Goal: Task Accomplishment & Management: Manage account settings

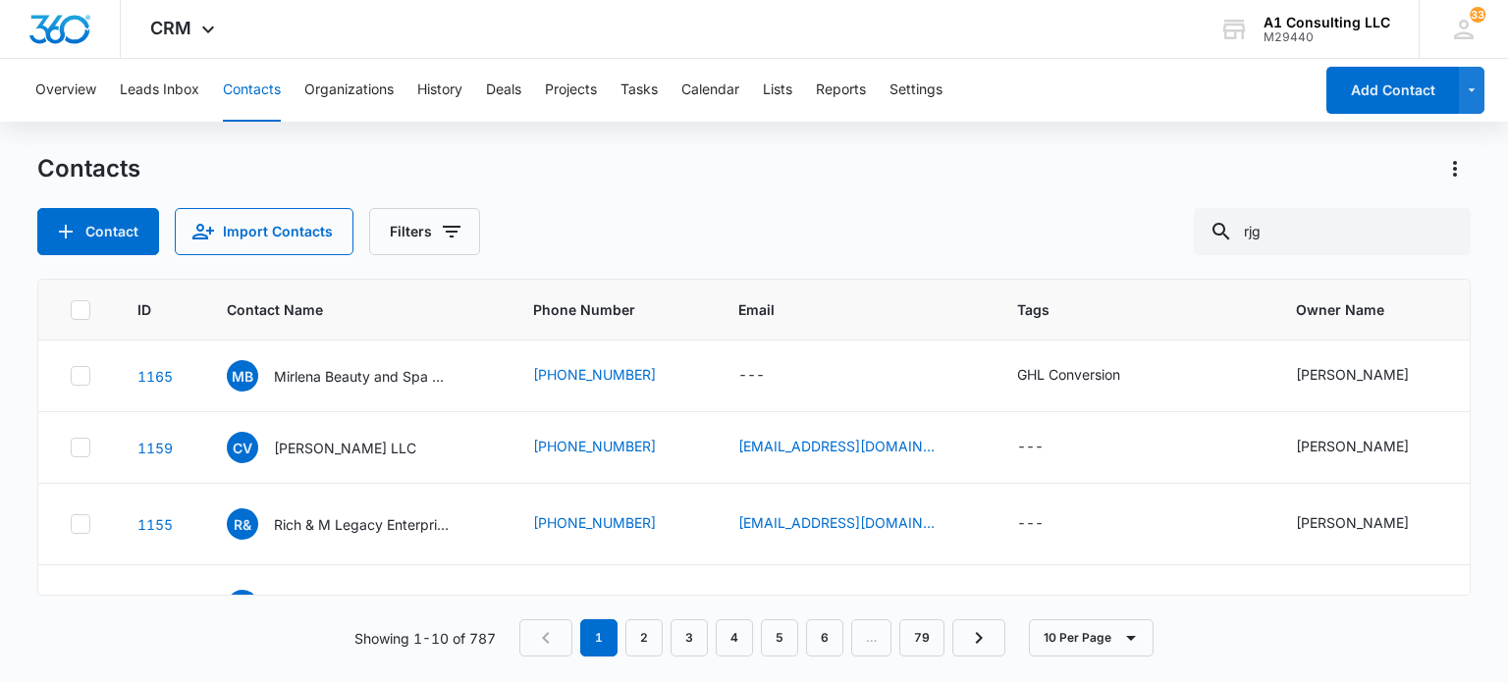
type input "rjg"
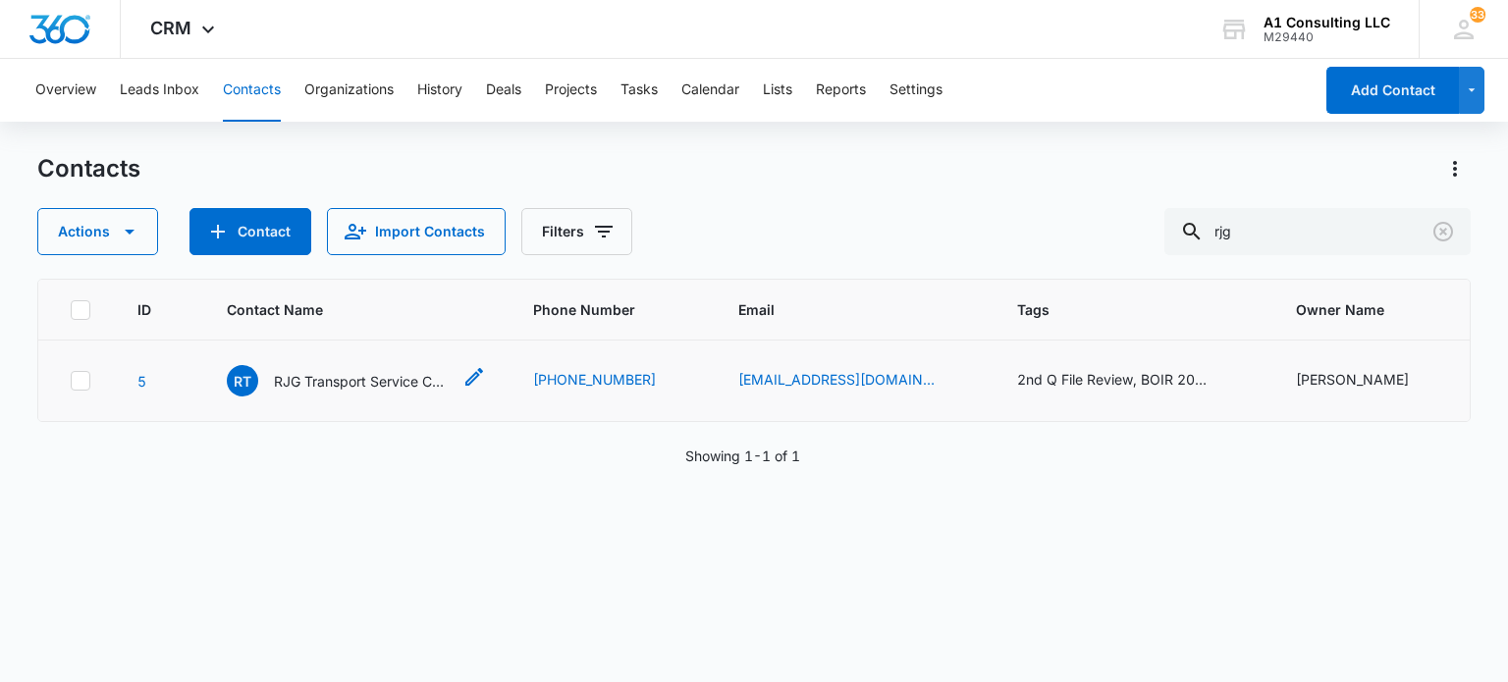
click at [357, 376] on p "RJG Transport Service Corp" at bounding box center [362, 381] width 177 height 21
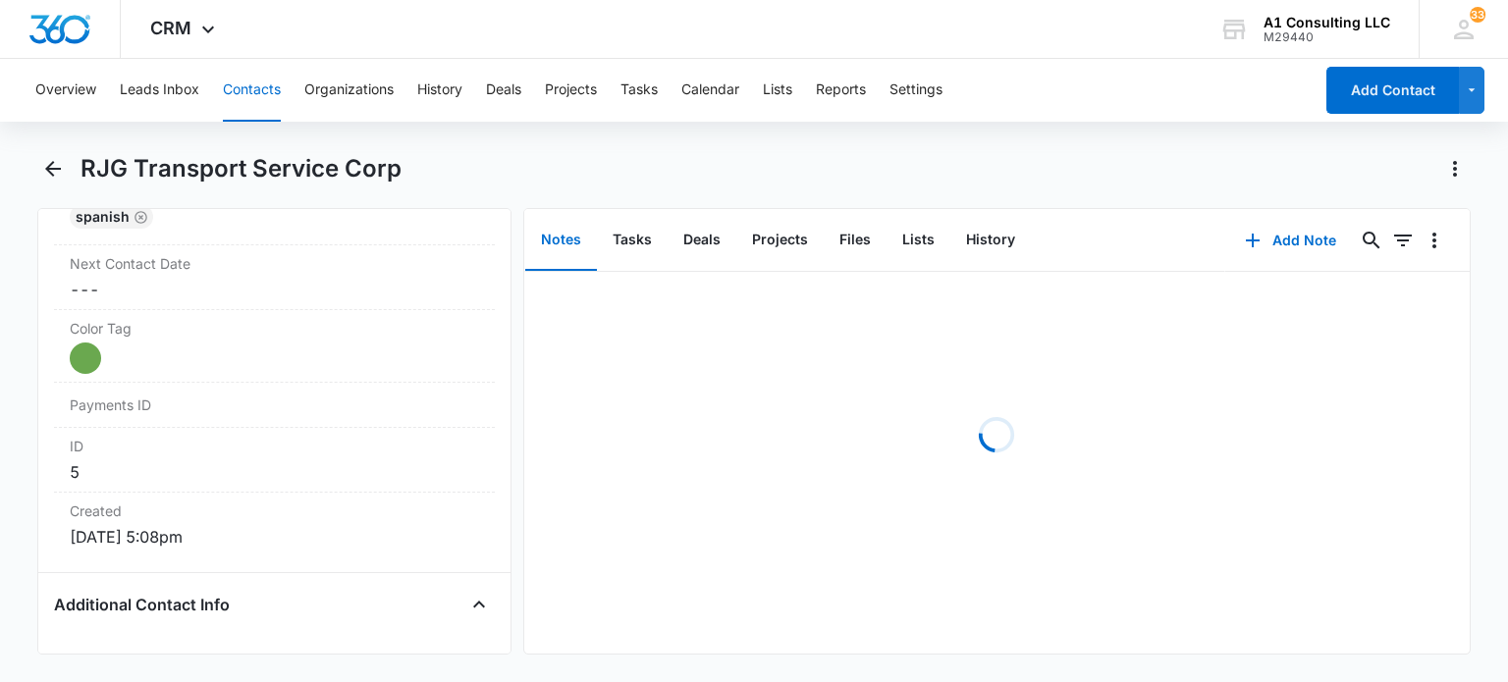
scroll to position [1669, 0]
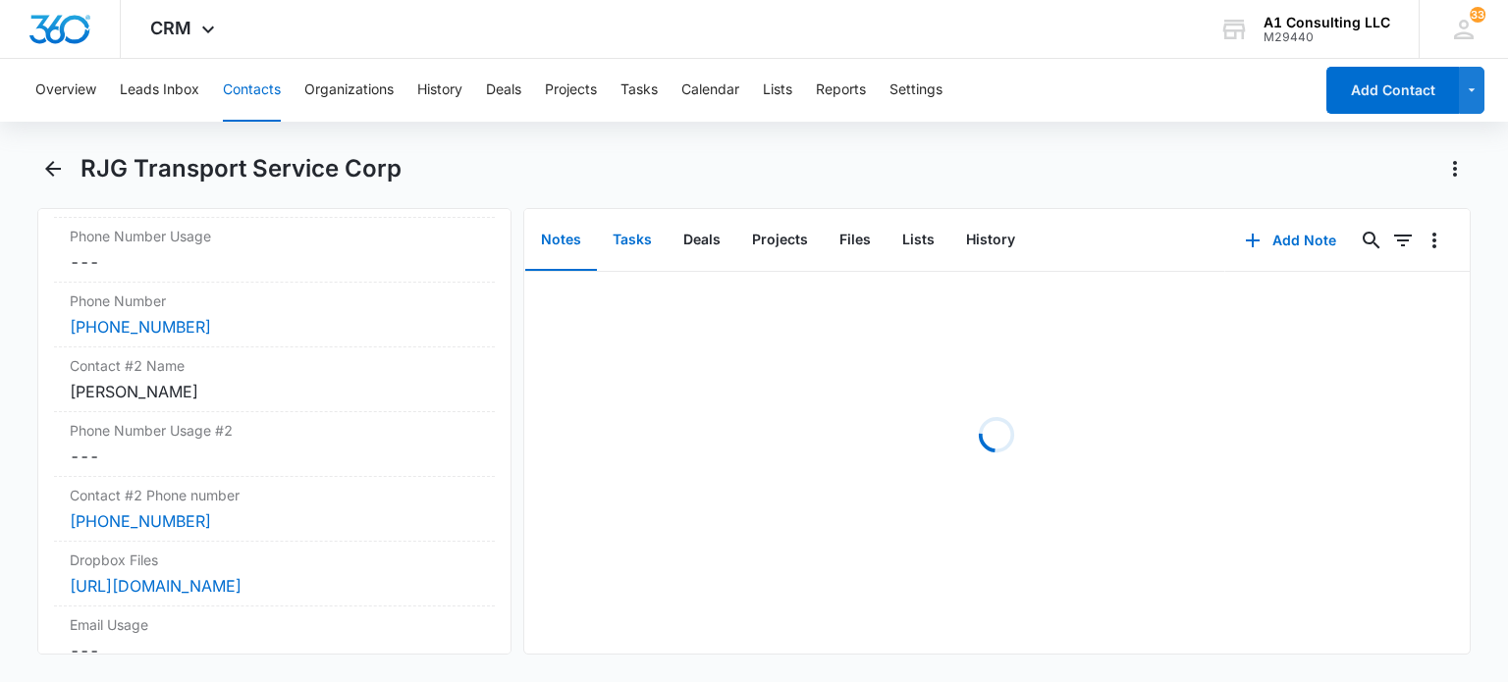
click at [630, 250] on button "Tasks" at bounding box center [632, 240] width 71 height 61
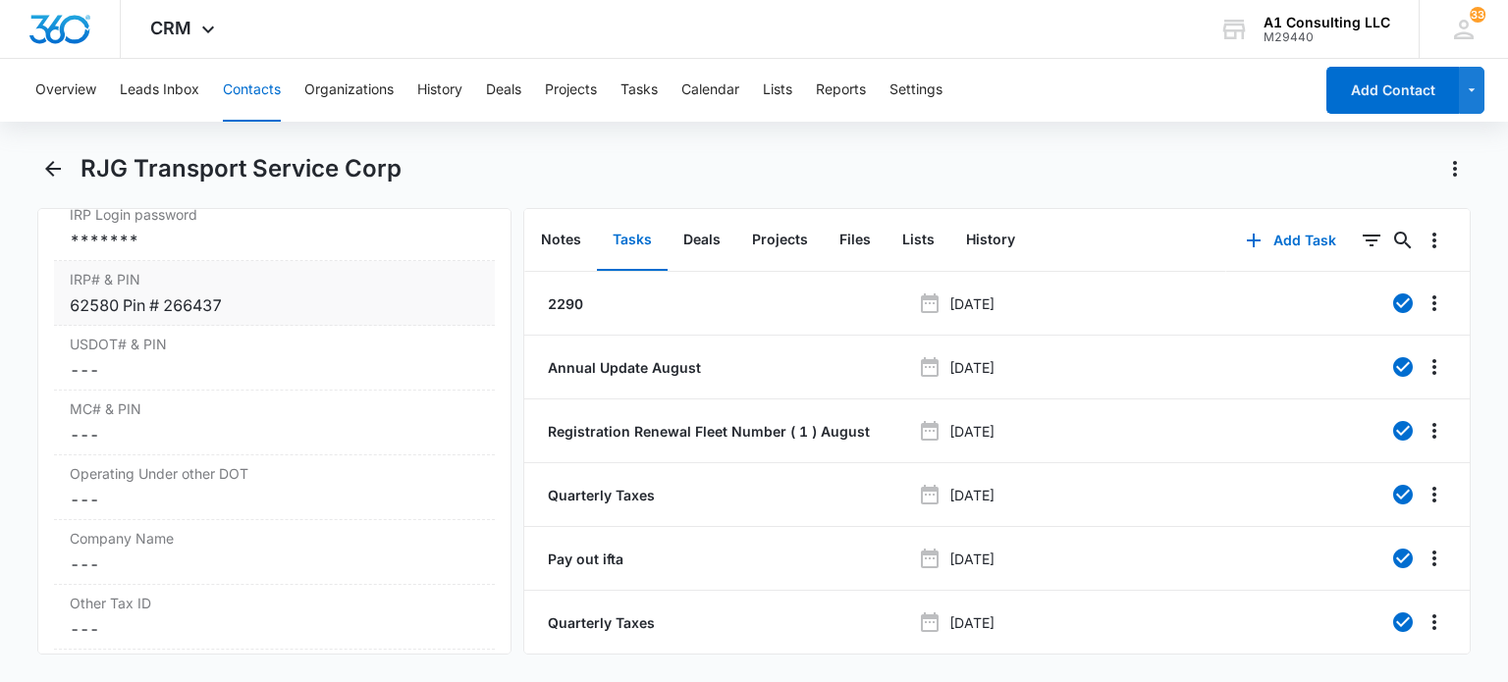
scroll to position [2552, 0]
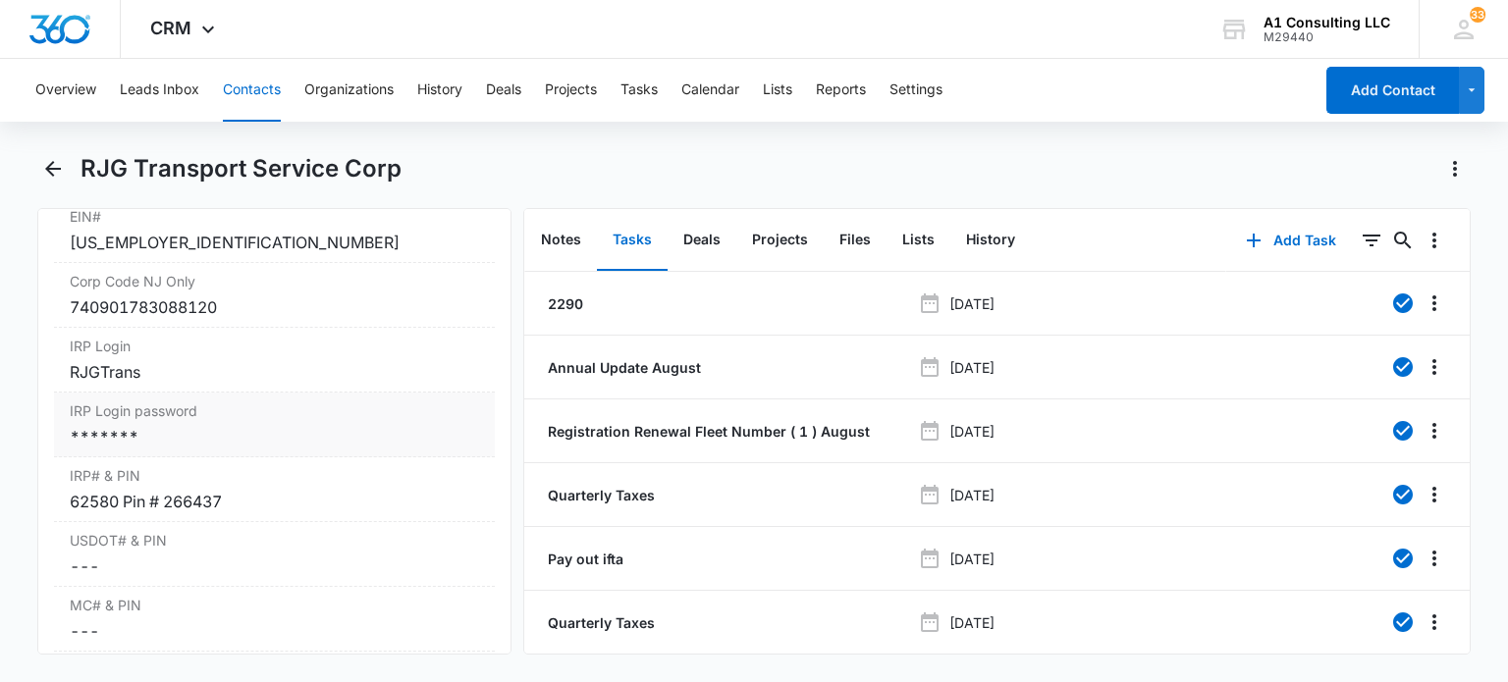
click at [165, 446] on div "*******" at bounding box center [274, 437] width 408 height 24
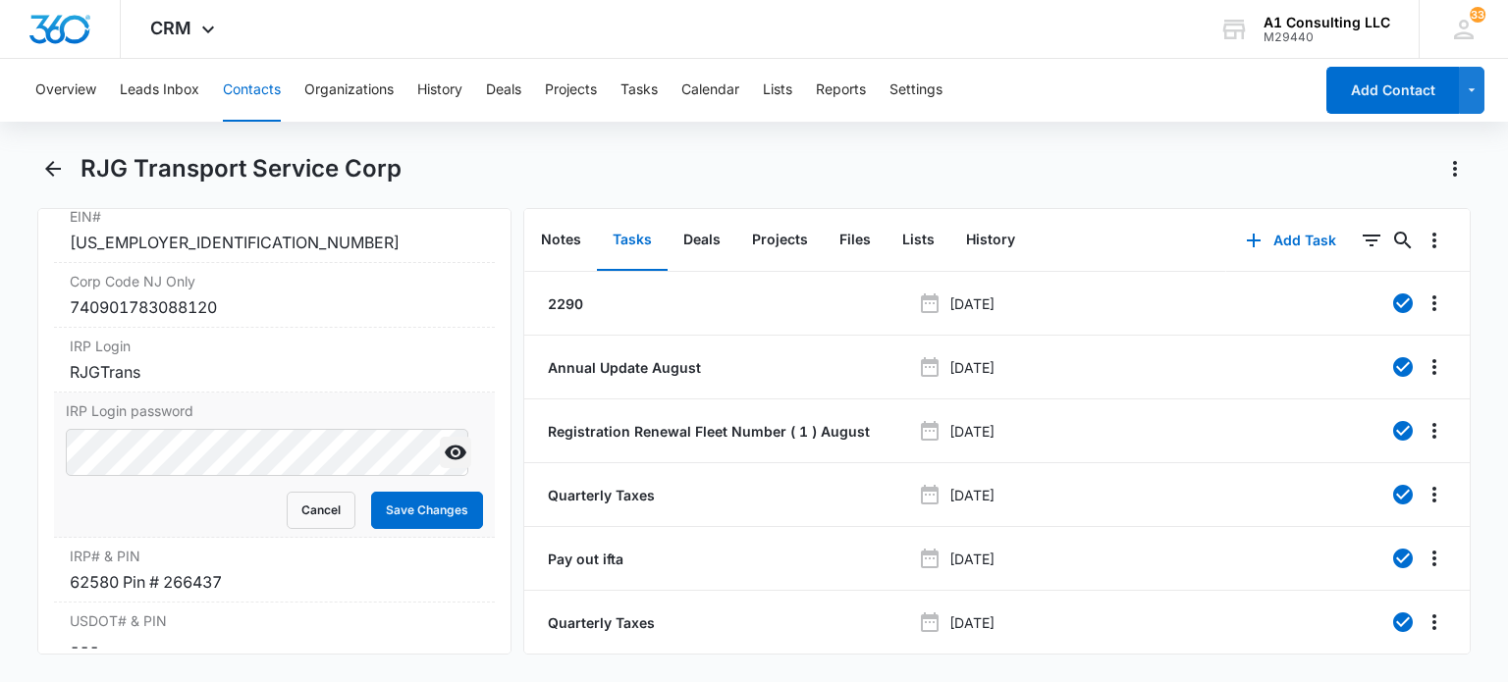
click at [445, 460] on icon "Show" at bounding box center [456, 453] width 22 height 15
drag, startPoint x: 400, startPoint y: 517, endPoint x: 631, endPoint y: 269, distance: 338.9
click at [401, 517] on button "Save Changes" at bounding box center [427, 510] width 112 height 37
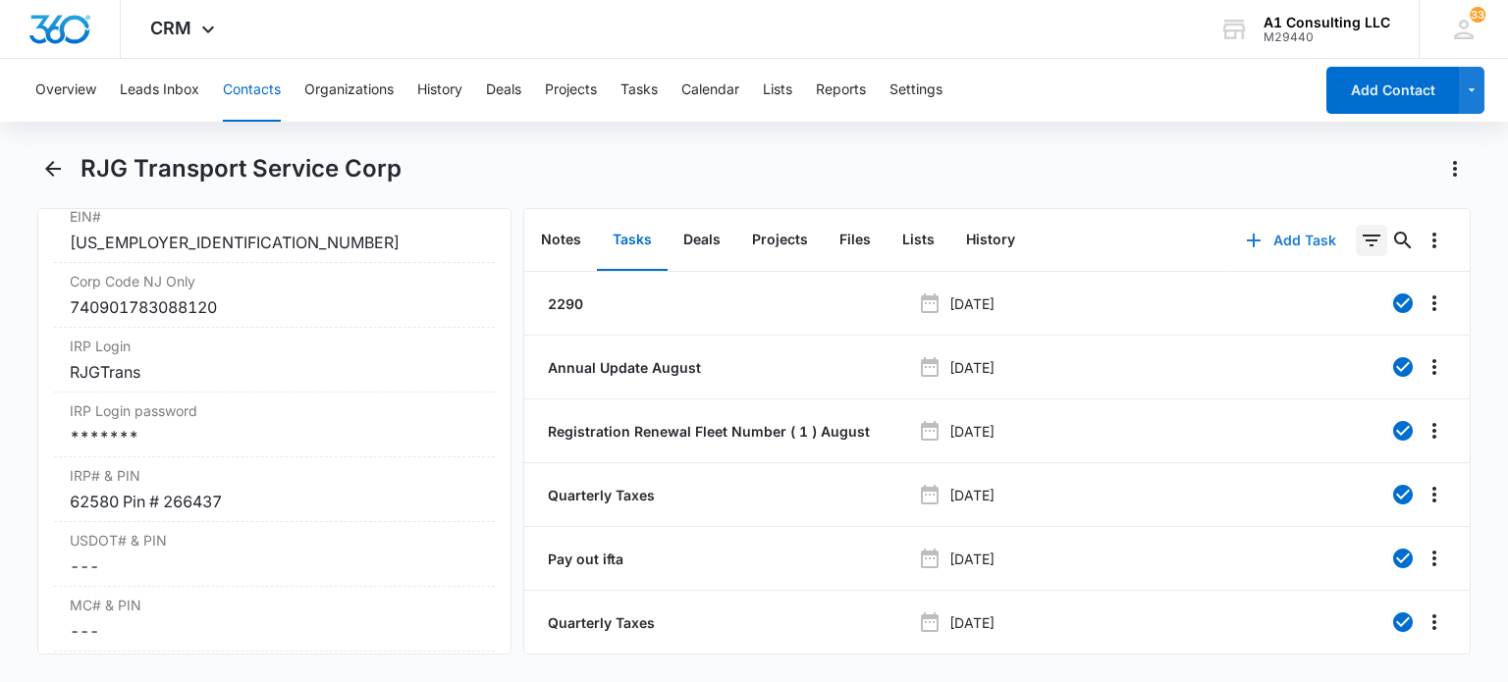
drag, startPoint x: 1334, startPoint y: 239, endPoint x: 1347, endPoint y: 239, distance: 12.8
click at [1342, 239] on div "Add Task 0 0" at bounding box center [1347, 240] width 243 height 63
click at [1359, 239] on icon "Filters" at bounding box center [1371, 241] width 24 height 24
click at [1335, 405] on icon "Show Task status filters" at bounding box center [1347, 407] width 24 height 24
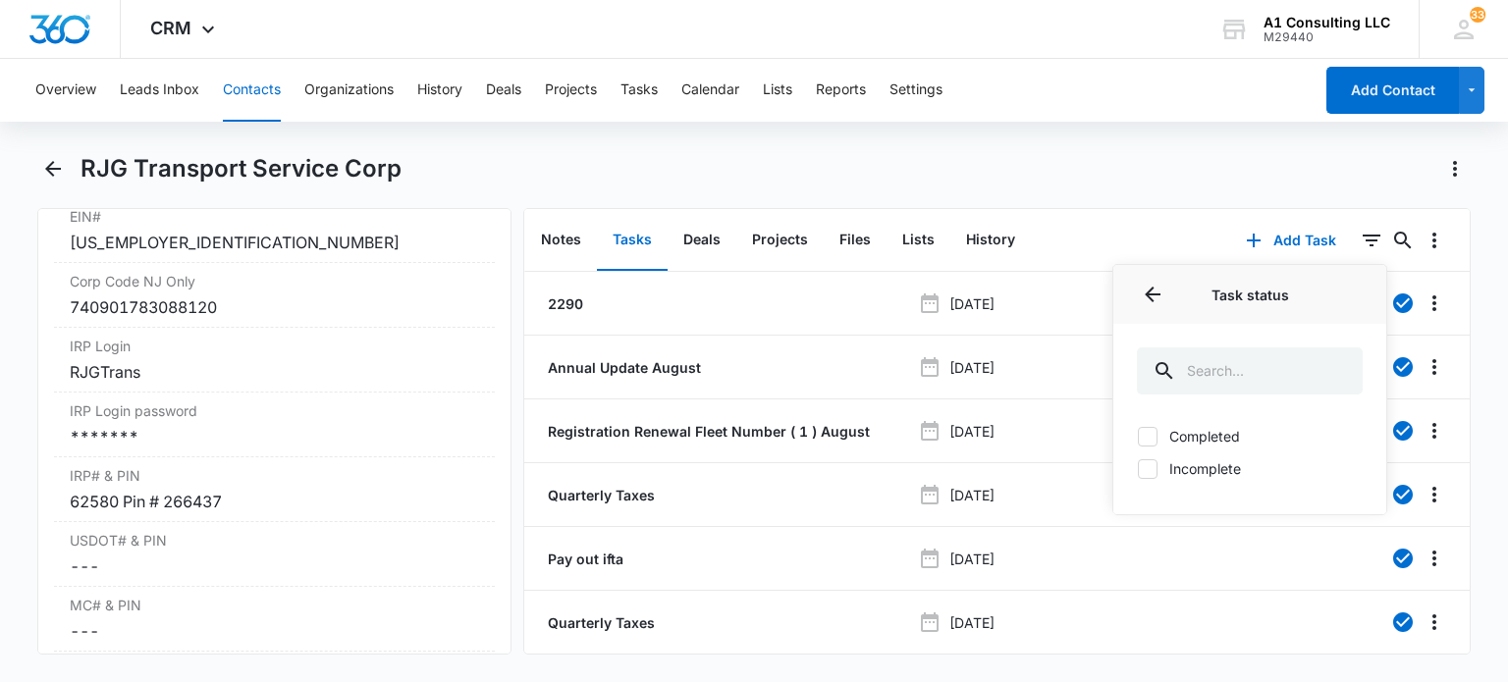
click at [1194, 470] on label "Incomplete" at bounding box center [1250, 468] width 226 height 21
click at [1138, 469] on input "Incomplete" at bounding box center [1137, 468] width 1 height 1
checkbox input "true"
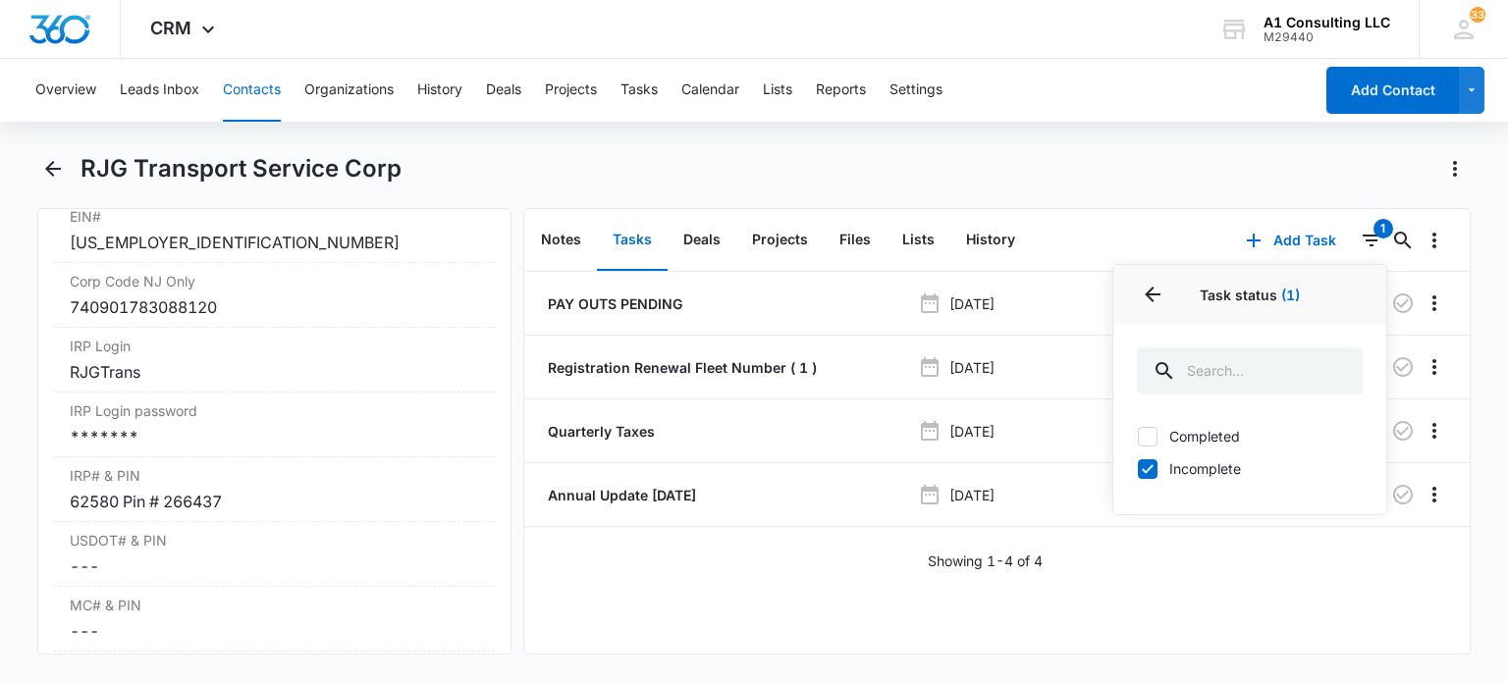
click at [1156, 228] on div "Notes Tasks Deals Projects Files Lists History" at bounding box center [875, 240] width 702 height 63
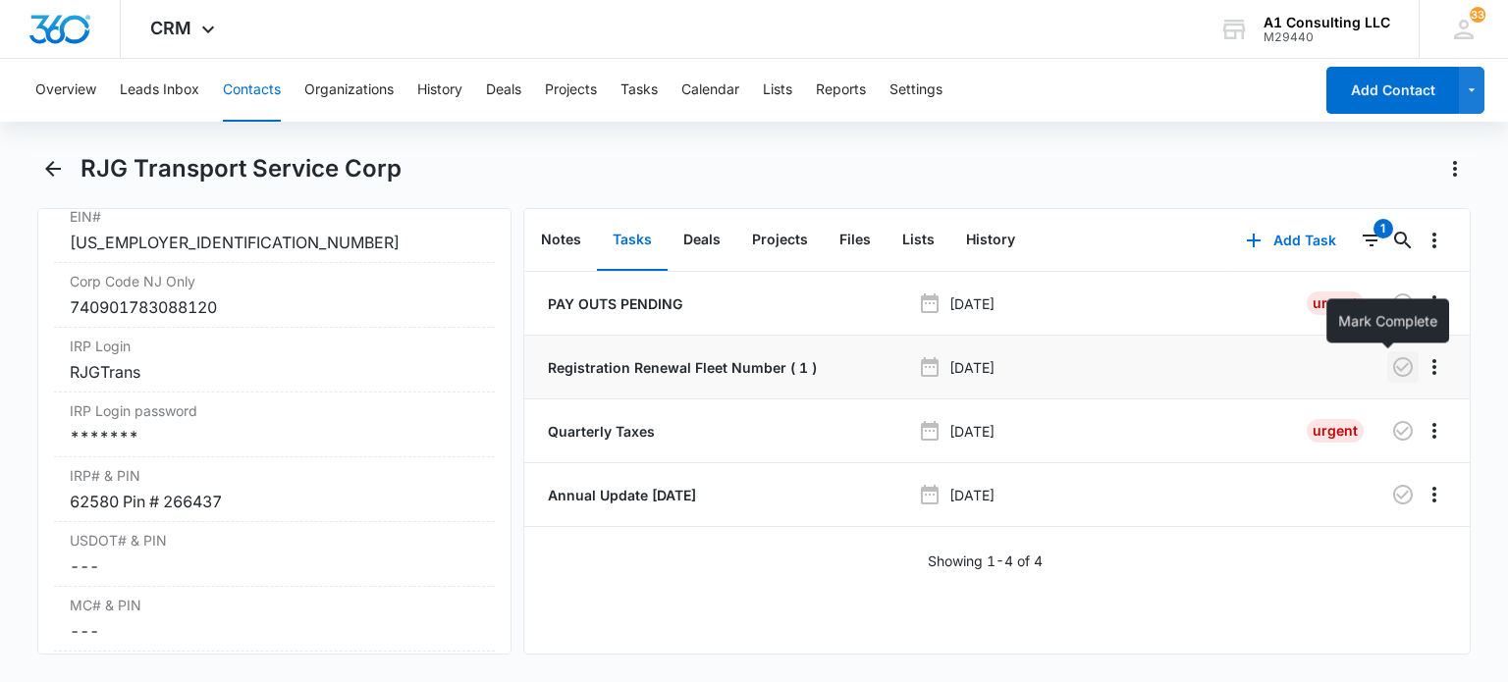
click at [1396, 356] on icon "button" at bounding box center [1403, 367] width 24 height 24
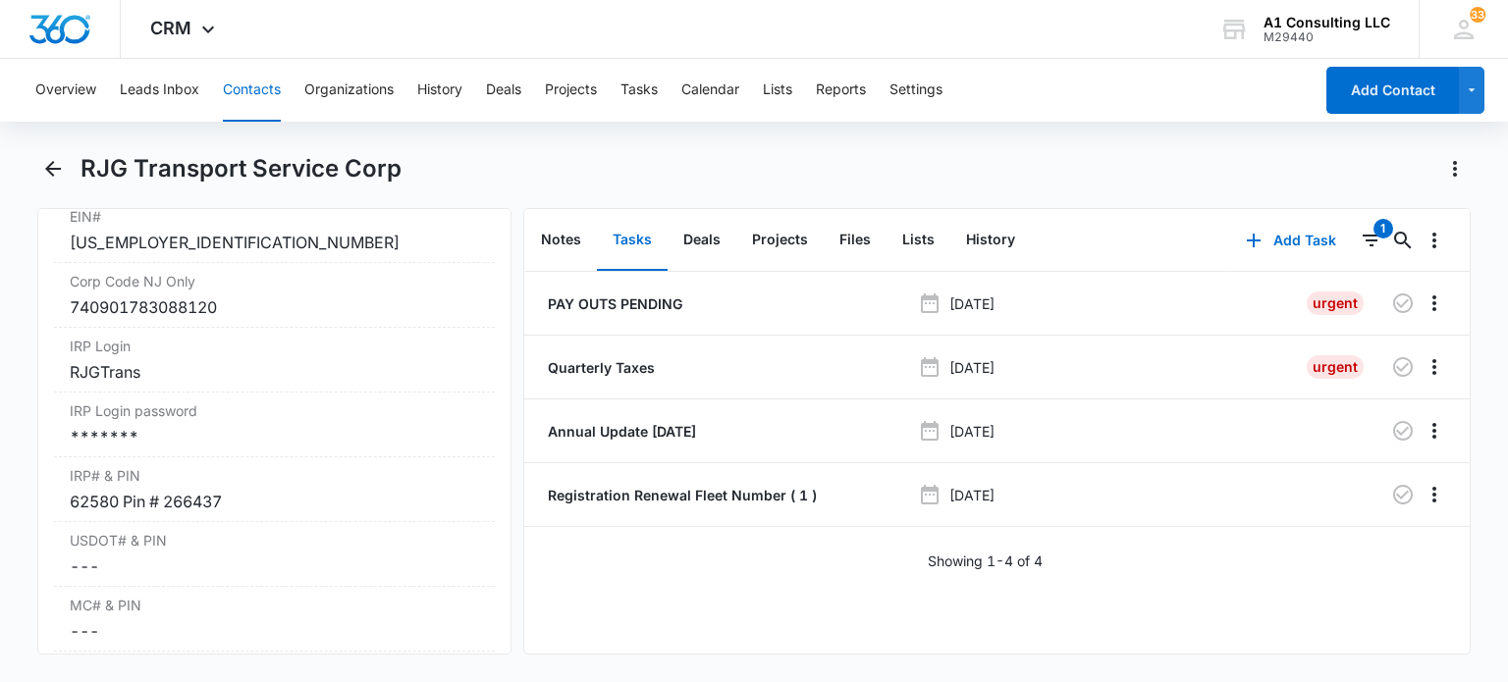
click at [258, 85] on button "Contacts" at bounding box center [252, 90] width 58 height 63
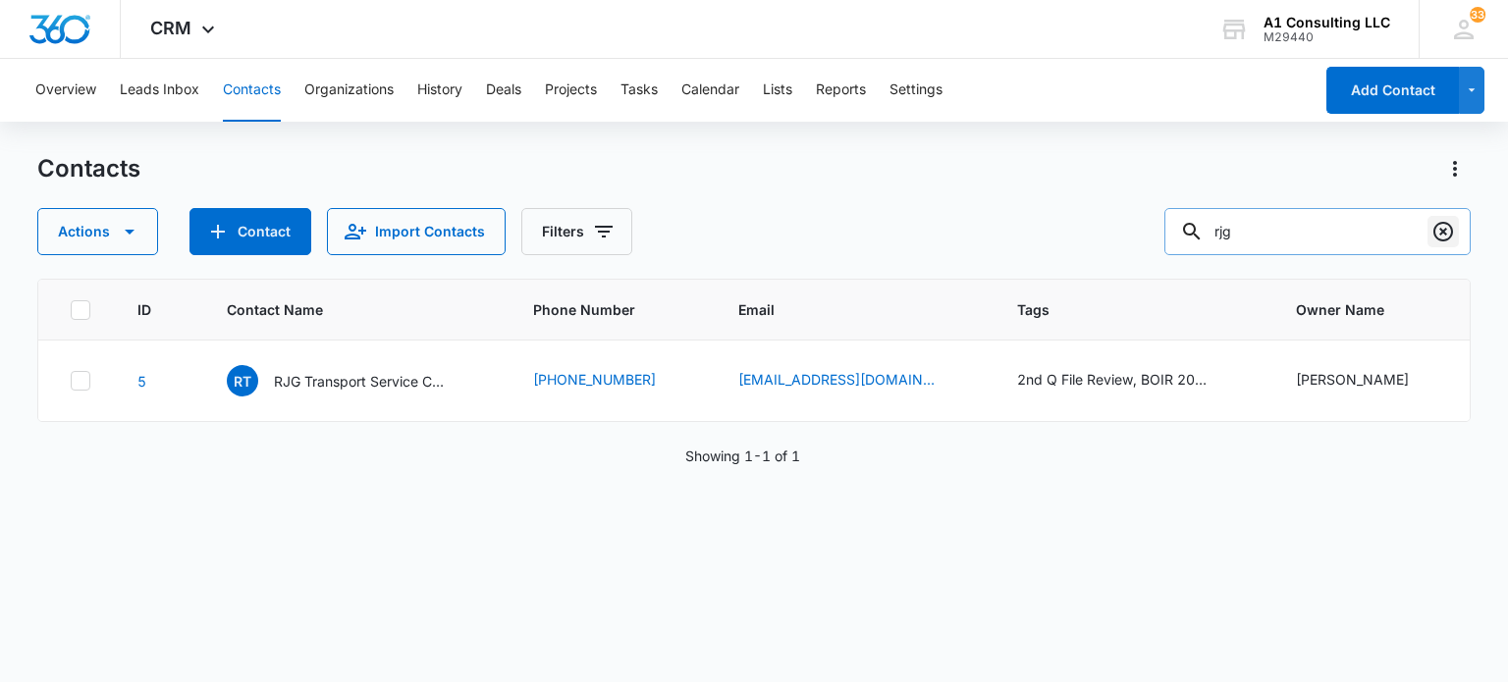
click at [1445, 234] on icon "Clear" at bounding box center [1443, 232] width 20 height 20
